Goal: Task Accomplishment & Management: Use online tool/utility

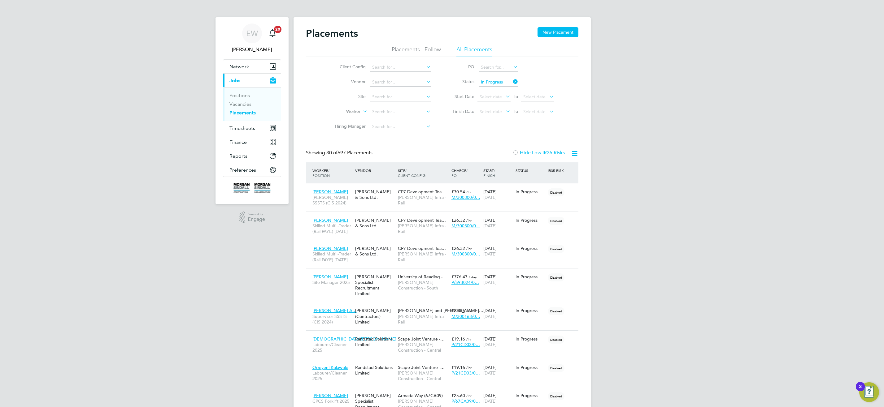
drag, startPoint x: 515, startPoint y: 83, endPoint x: 268, endPoint y: 0, distance: 260.0
click at [512, 83] on icon at bounding box center [512, 81] width 0 height 9
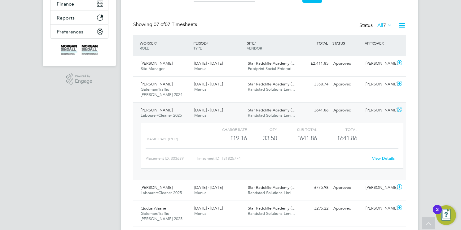
click at [195, 115] on span "Manual" at bounding box center [200, 115] width 13 height 5
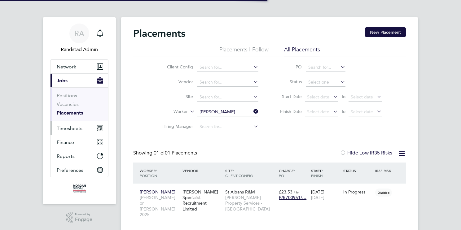
scroll to position [6, 29]
click at [70, 128] on span "Timesheets" at bounding box center [70, 128] width 26 height 6
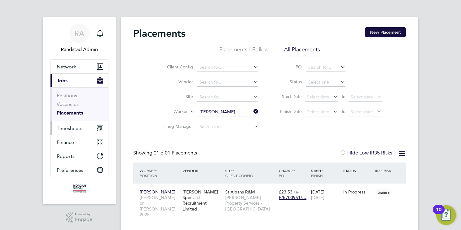
click at [77, 127] on span "Timesheets" at bounding box center [70, 128] width 26 height 6
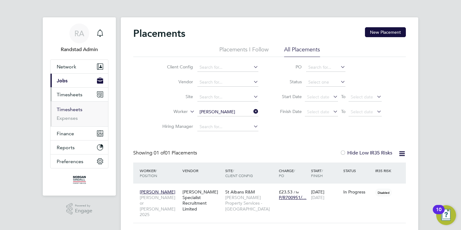
click at [76, 110] on link "Timesheets" at bounding box center [70, 110] width 26 height 6
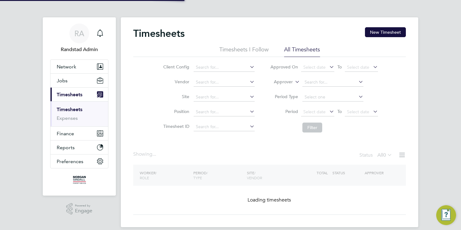
click at [300, 80] on li "Approver" at bounding box center [323, 82] width 123 height 15
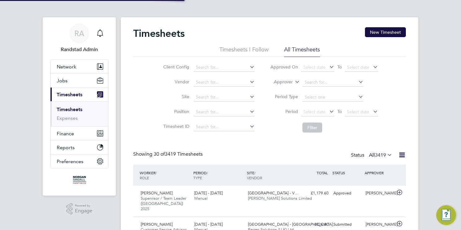
click at [294, 80] on icon at bounding box center [294, 80] width 0 height 6
click at [292, 88] on li "Worker" at bounding box center [277, 89] width 30 height 8
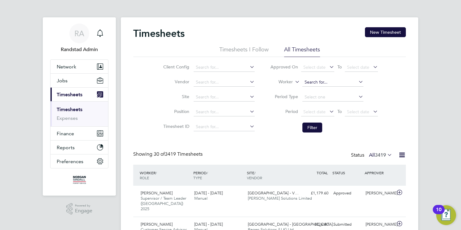
drag, startPoint x: 310, startPoint y: 87, endPoint x: 336, endPoint y: 82, distance: 27.2
click at [336, 82] on input at bounding box center [332, 82] width 61 height 9
paste input "Russell Armand"
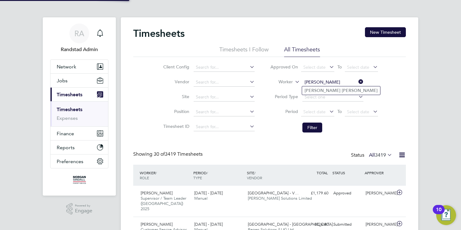
type input "Russell Armand"
click at [342, 91] on b "Armand" at bounding box center [360, 90] width 36 height 5
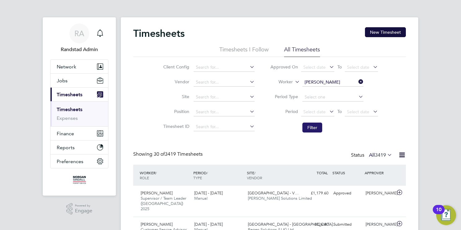
click at [312, 126] on button "Filter" at bounding box center [312, 128] width 20 height 10
click at [336, 81] on input "Russell Armand" at bounding box center [332, 82] width 61 height 9
paste input "Ashley Nemhbard"
type input "Ashley Nemhbard"
click at [333, 92] on li "No results found" at bounding box center [332, 90] width 61 height 8
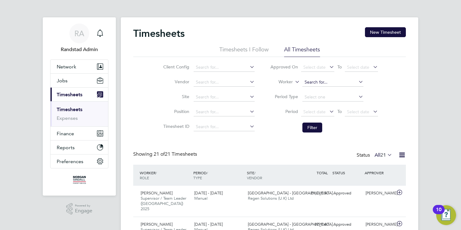
click at [332, 82] on input at bounding box center [332, 82] width 61 height 9
paste input "Ashley Nemhbard"
drag, startPoint x: 336, startPoint y: 89, endPoint x: 322, endPoint y: 106, distance: 21.5
click at [336, 89] on li "Ashley Nem bhard" at bounding box center [333, 90] width 63 height 8
type input "Ashley Nembhard"
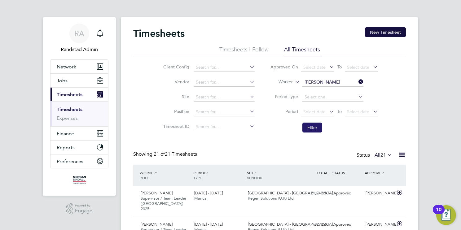
click at [311, 128] on button "Filter" at bounding box center [312, 128] width 20 height 10
click at [327, 85] on input "Ashley Nembhard" at bounding box center [332, 82] width 61 height 9
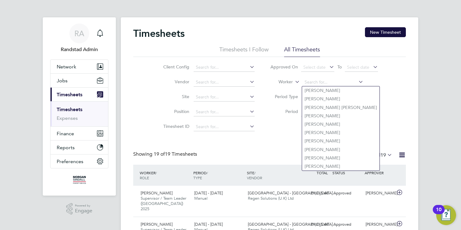
paste input "Andre Rhule-Martin"
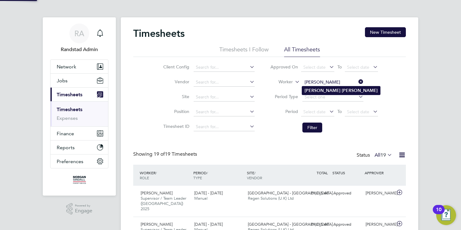
type input "Andre Rhule-Martin"
click at [342, 91] on b "Rhule-Martin" at bounding box center [360, 90] width 36 height 5
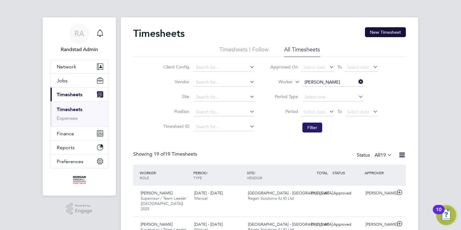
click at [309, 130] on button "Filter" at bounding box center [312, 128] width 20 height 10
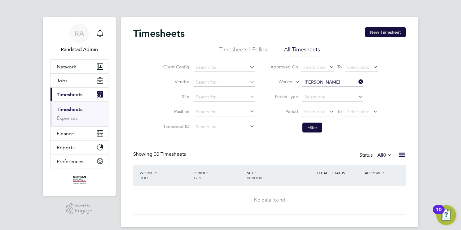
click at [385, 154] on label "All 0" at bounding box center [384, 155] width 15 height 6
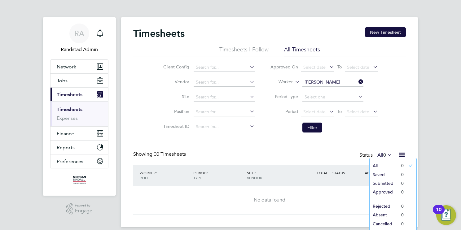
click at [382, 167] on li "All" at bounding box center [383, 165] width 28 height 9
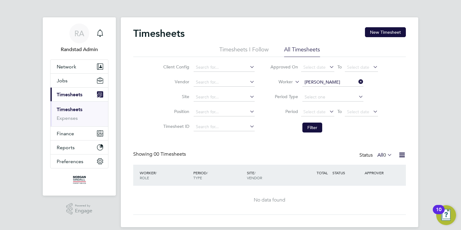
click at [320, 84] on input "Andre Rhule-Martin" at bounding box center [332, 82] width 61 height 9
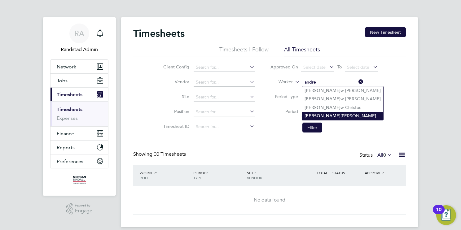
click at [346, 114] on li "Andre Rhule-Martin" at bounding box center [342, 116] width 81 height 8
type input "Andre Rhule-Martin"
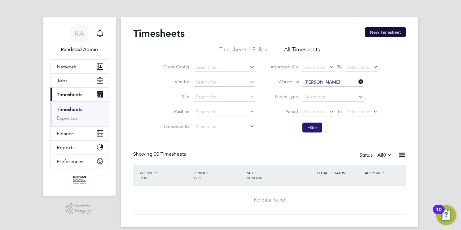
click at [316, 128] on button "Filter" at bounding box center [312, 128] width 20 height 10
click at [322, 82] on input at bounding box center [332, 82] width 61 height 9
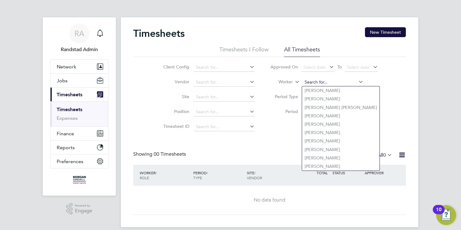
paste input "Monday Akhayere"
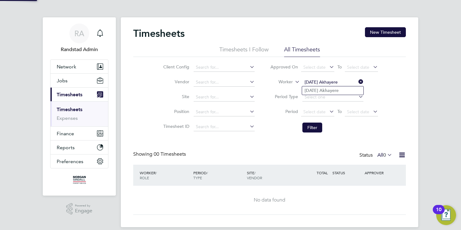
type input "Monday Akhayere"
click at [328, 91] on b "Akhayere" at bounding box center [328, 90] width 19 height 5
click at [315, 127] on button "Filter" at bounding box center [312, 128] width 20 height 10
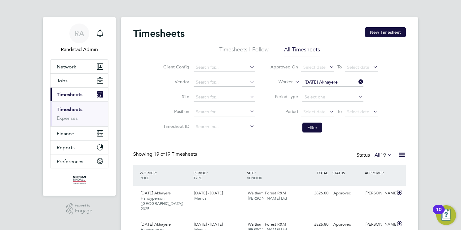
click at [318, 83] on input "Monday Akhayere" at bounding box center [332, 82] width 61 height 9
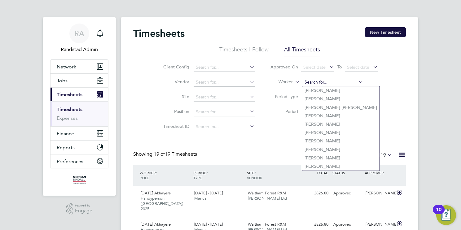
paste input "Kiyah Sears"
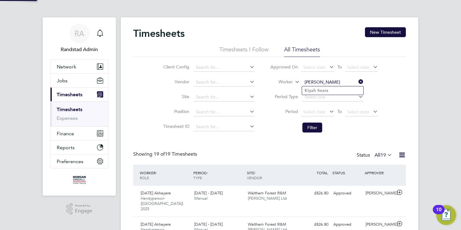
type input "Kiyah Sears"
click at [319, 91] on b "Sears" at bounding box center [322, 90] width 11 height 5
drag, startPoint x: 316, startPoint y: 126, endPoint x: 191, endPoint y: 1, distance: 176.7
click at [316, 125] on button "Filter" at bounding box center [312, 128] width 20 height 10
click at [337, 81] on input "Kiyah Sears" at bounding box center [332, 82] width 61 height 9
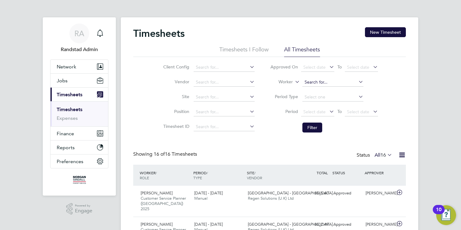
paste input "Ella Mahadoo"
type input "Ella Mahadoo"
click at [333, 91] on li "Ella Mahadoo" at bounding box center [333, 90] width 62 height 8
click at [313, 127] on button "Filter" at bounding box center [312, 128] width 20 height 10
click at [331, 81] on input at bounding box center [332, 82] width 61 height 9
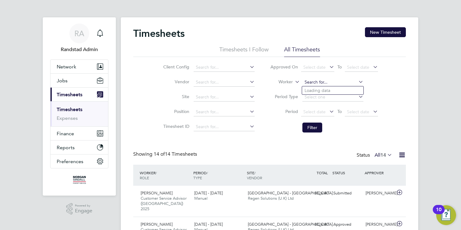
paste input "Natasha Von Tucka"
type input "Natasha Von Tucka"
click at [331, 90] on li "No results found" at bounding box center [332, 90] width 61 height 8
click at [329, 81] on input at bounding box center [332, 82] width 61 height 9
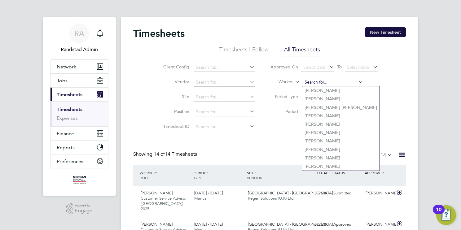
paste input "Natasha Von Tucka"
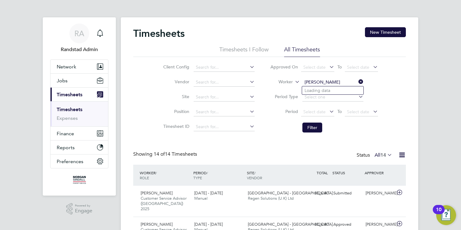
click at [328, 82] on input "Natasha Von Tucka" at bounding box center [332, 82] width 61 height 9
type input "Natasha Tucka"
click at [328, 83] on input at bounding box center [332, 82] width 61 height 9
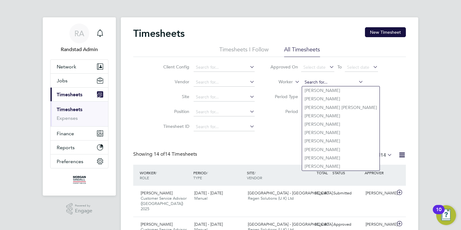
paste input "Natasha Von Tucka"
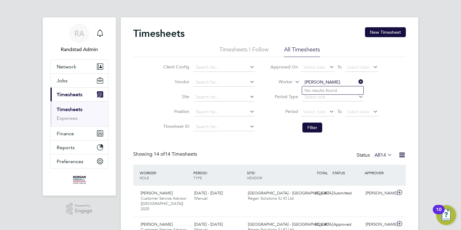
type input "Natasha Von Tucka"
click at [336, 83] on input at bounding box center [332, 82] width 61 height 9
paste input "Daaniyal Younas"
click at [336, 90] on li "Daaniyal Ahmad Younas" at bounding box center [338, 90] width 73 height 8
type input "Daaniyal Ahmad Younas"
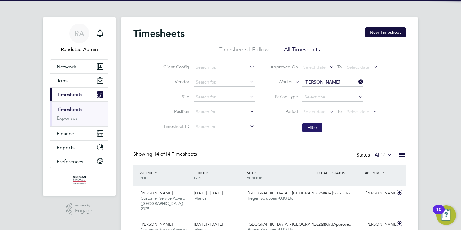
click at [311, 128] on button "Filter" at bounding box center [312, 128] width 20 height 10
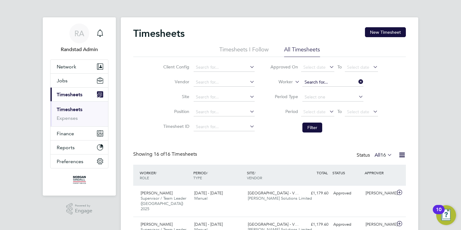
click at [324, 81] on input at bounding box center [332, 82] width 61 height 9
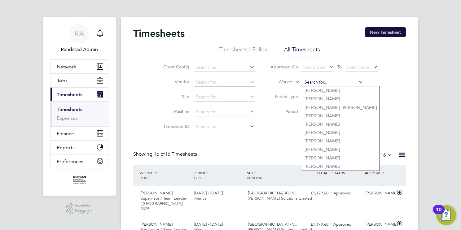
paste input "Barine Synger"
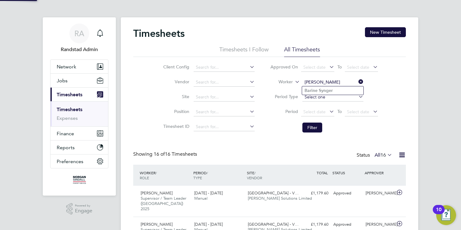
type input "Barine Synger"
click at [330, 89] on b "Synger" at bounding box center [326, 90] width 14 height 5
click at [306, 134] on li "Filter" at bounding box center [323, 128] width 123 height 16
click at [312, 124] on button "Filter" at bounding box center [312, 128] width 20 height 10
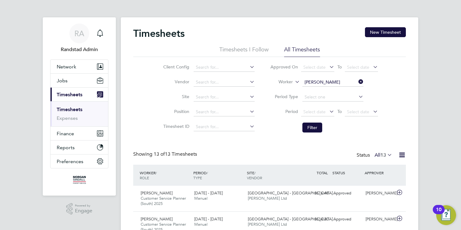
click at [326, 85] on input "Barine Synger" at bounding box center [332, 82] width 61 height 9
paste input "Danyal Choham"
type input "Danyal Choham"
click at [324, 90] on li "No results found" at bounding box center [332, 90] width 61 height 8
click at [308, 84] on input at bounding box center [332, 82] width 61 height 9
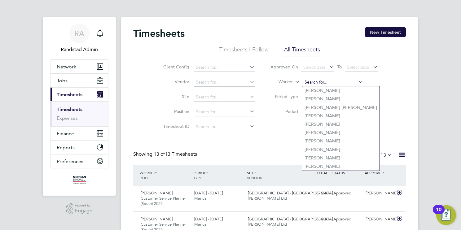
paste input "Danyal Choham"
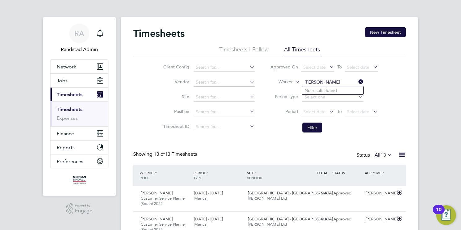
click at [311, 82] on input "Danyal Choham" at bounding box center [332, 82] width 61 height 9
click at [341, 82] on input "Dannyal Choham" at bounding box center [332, 82] width 61 height 9
click at [343, 92] on li "Dany al Chohan" at bounding box center [332, 90] width 61 height 8
type input "Danyal Chohan"
click at [314, 128] on button "Filter" at bounding box center [312, 128] width 20 height 10
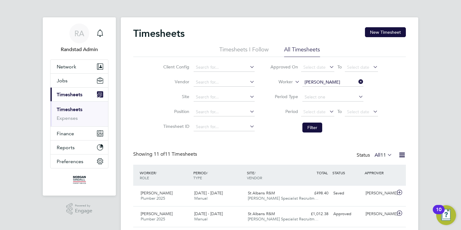
click at [324, 81] on input "Danyal Chohan" at bounding box center [332, 82] width 61 height 9
paste input "Ionel Belecciu"
type input "Ionel Belecciu"
click at [342, 91] on b "Belecciu" at bounding box center [350, 90] width 17 height 5
click at [314, 125] on button "Filter" at bounding box center [312, 128] width 20 height 10
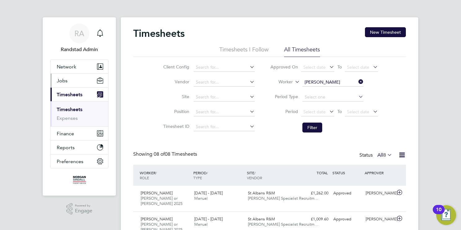
click at [63, 81] on span "Jobs" at bounding box center [62, 81] width 11 height 6
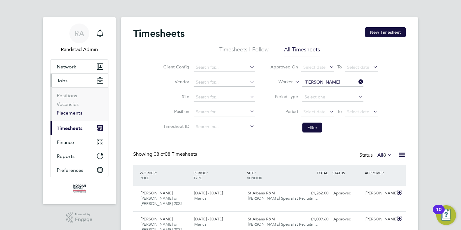
click at [77, 114] on link "Placements" at bounding box center [70, 113] width 26 height 6
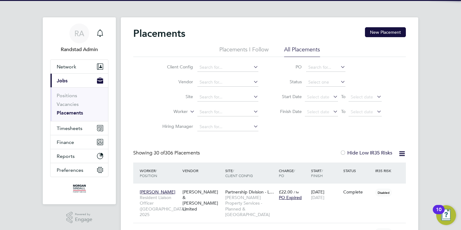
scroll to position [29, 54]
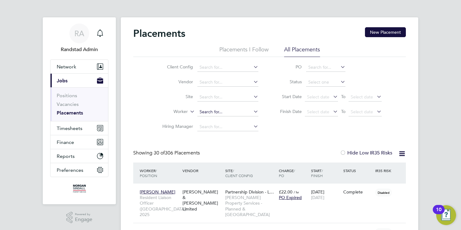
click at [221, 113] on input at bounding box center [227, 112] width 61 height 9
paste input "Andre Rhule-Martin"
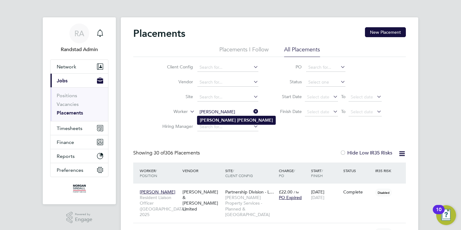
type input "Andre Rhule-Martin"
click at [245, 121] on li "Andre Rhule-Martin" at bounding box center [236, 120] width 78 height 8
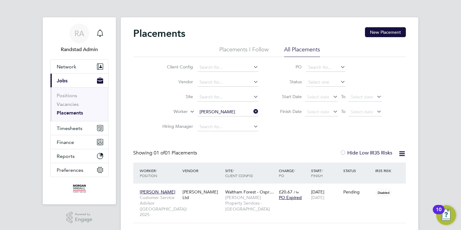
click at [219, 112] on input "Andre Rhule-Martin" at bounding box center [227, 112] width 61 height 9
click at [220, 120] on li "Natasha Gabriella Von - Tucka" at bounding box center [236, 120] width 79 height 8
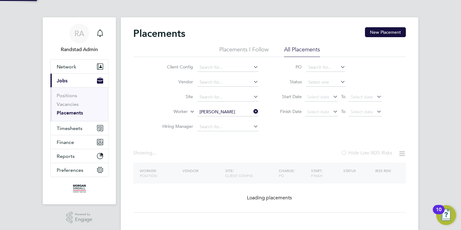
type input "Natasha Gabriella Von-Tucka"
